Goal: Find specific page/section: Find specific page/section

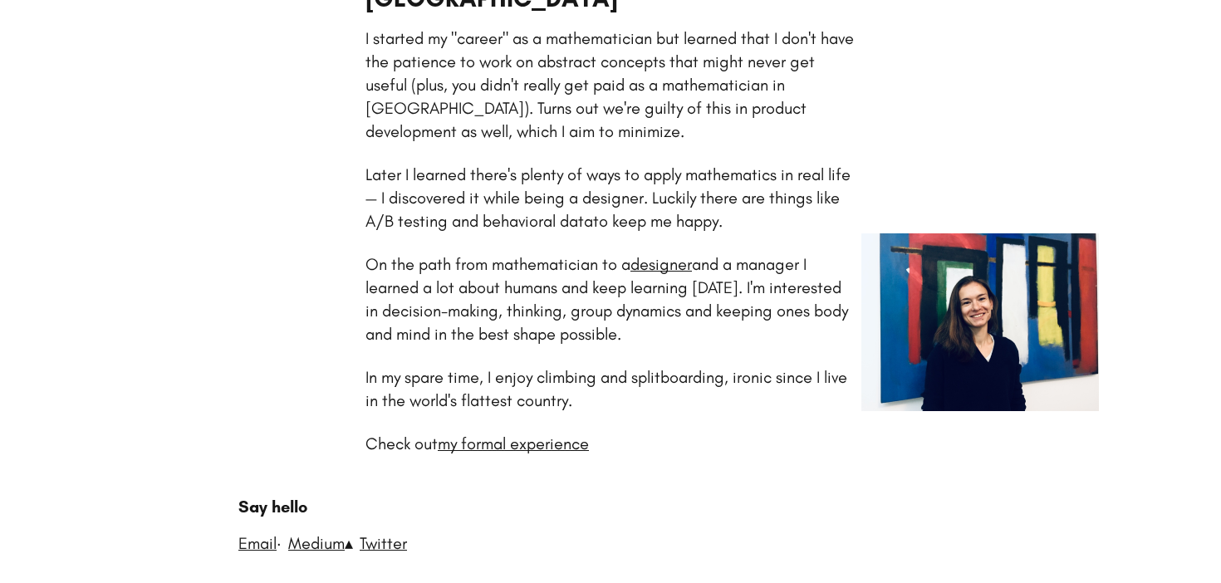
scroll to position [274, 0]
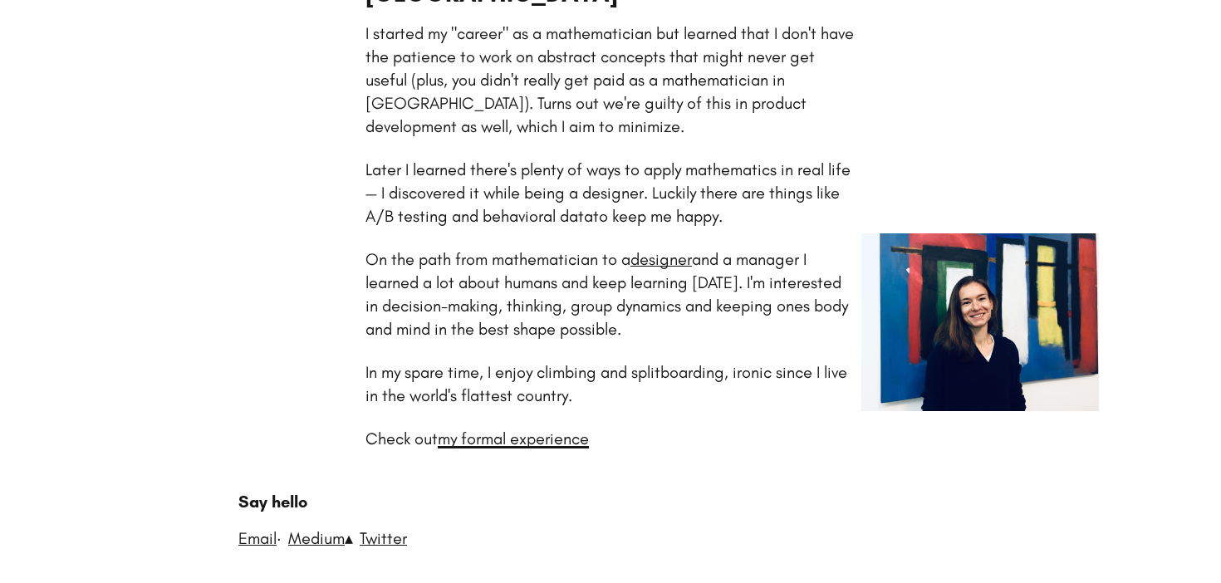
click at [557, 429] on link "my formal experience" at bounding box center [513, 439] width 151 height 20
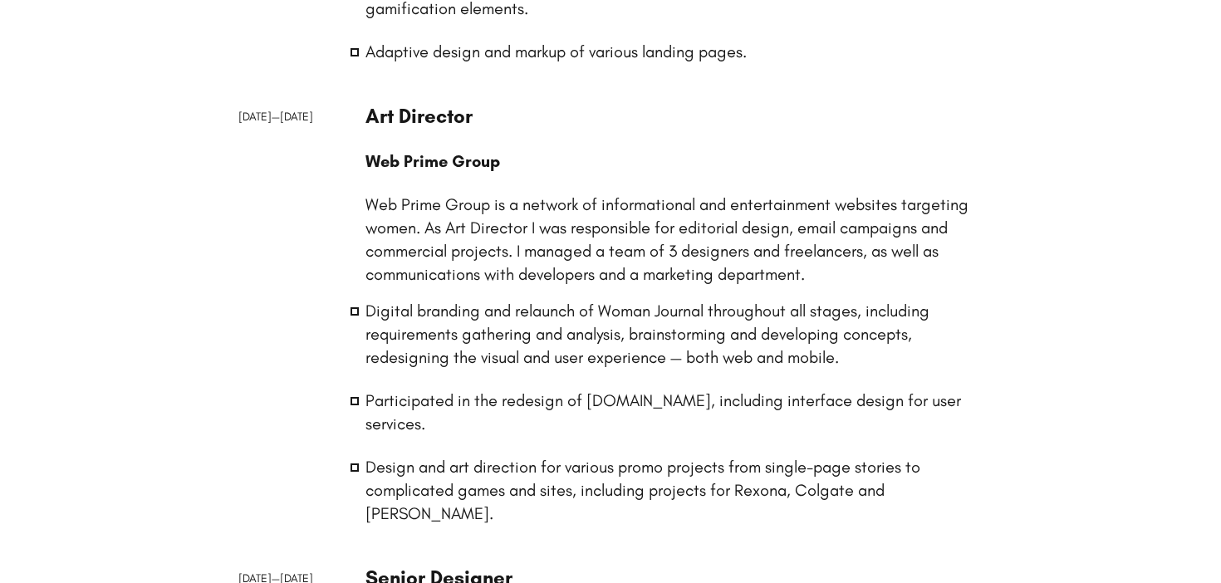
scroll to position [2602, 0]
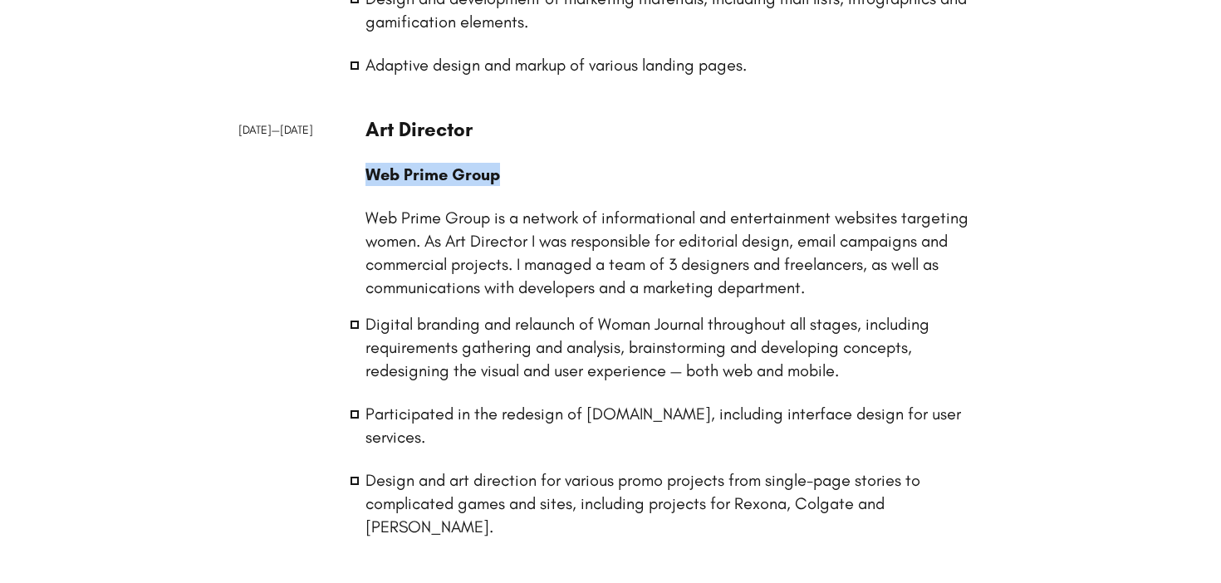
drag, startPoint x: 504, startPoint y: 178, endPoint x: 358, endPoint y: 174, distance: 146.2
copy p "Web Prime Group"
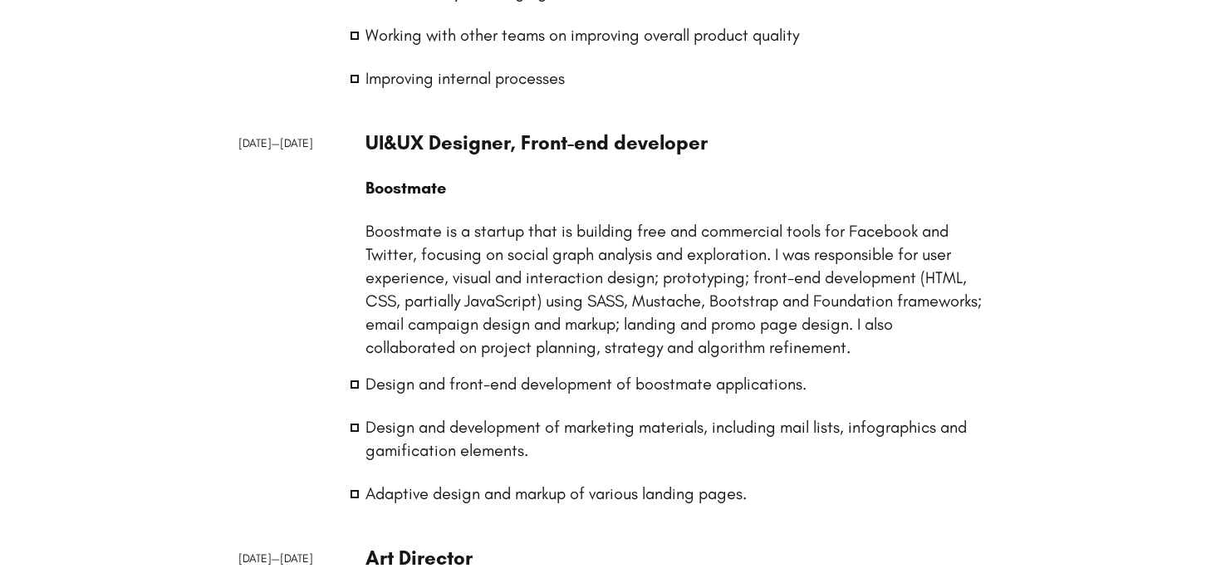
scroll to position [2168, 0]
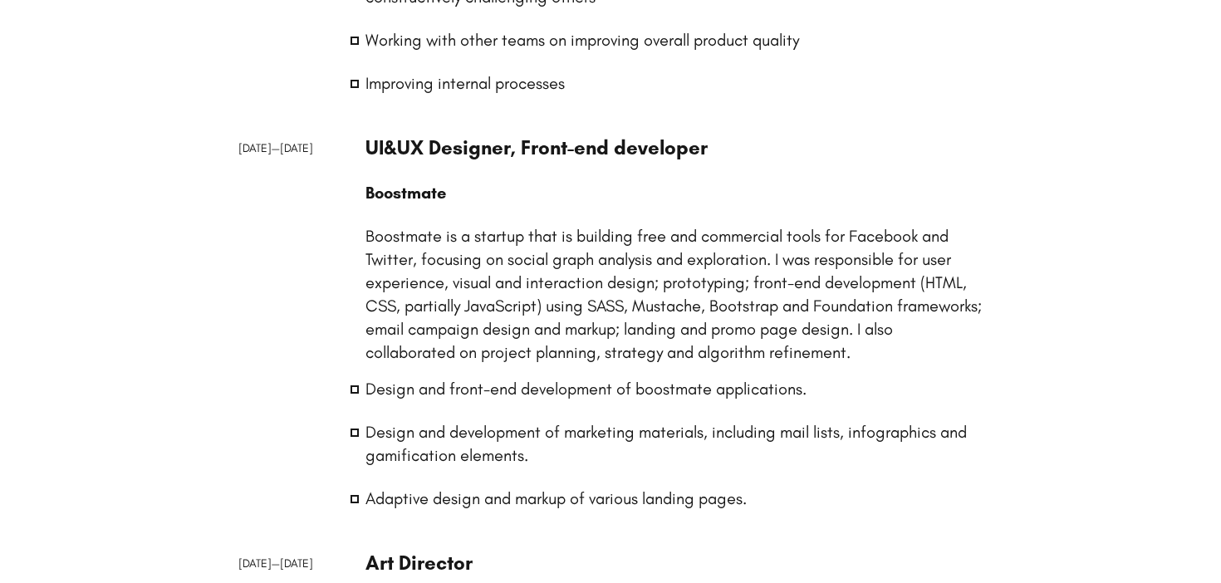
click at [420, 180] on div "UI&UX Designer, Front-end developer Boostmate Boostmate is a startup that is bu…" at bounding box center [673, 332] width 617 height 395
copy p "Boostmate"
